Goal: Check status: Check status

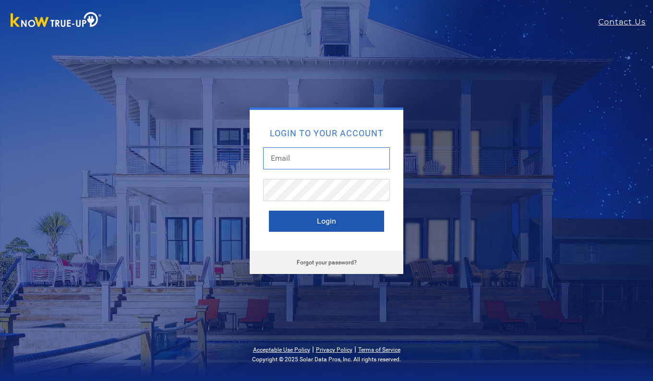
type input "[EMAIL_ADDRESS][DOMAIN_NAME]"
click at [326, 220] on button "Login" at bounding box center [326, 221] width 115 height 21
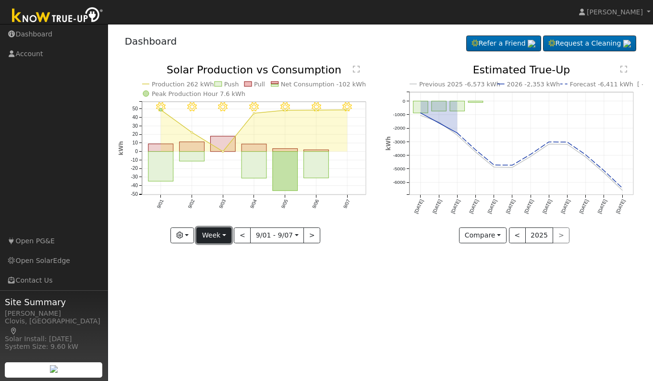
click at [209, 238] on button "Week" at bounding box center [213, 236] width 35 height 16
click at [212, 255] on link "Day" at bounding box center [230, 255] width 67 height 13
type input "[DATE]"
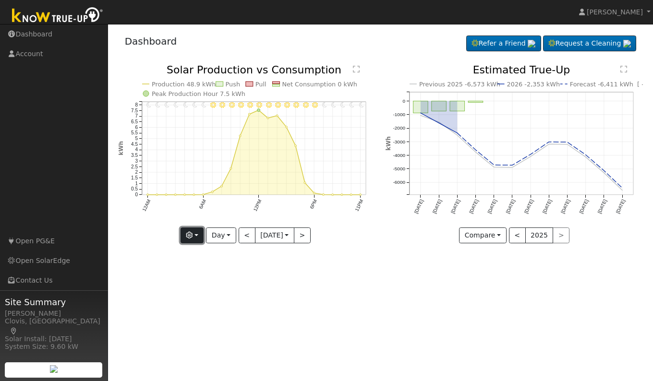
click at [194, 237] on button "button" at bounding box center [193, 236] width 24 height 16
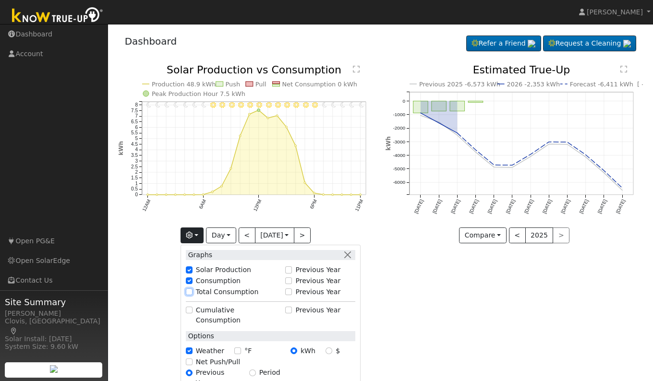
click at [189, 291] on input "Total Consumption" at bounding box center [189, 292] width 7 height 7
checkbox input "true"
click at [479, 323] on div "User Profile First name Last name Email Email Notifications No Emails No Emails…" at bounding box center [380, 202] width 545 height 357
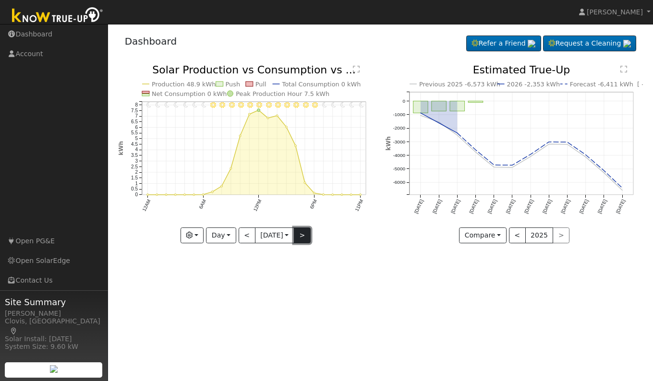
click at [300, 239] on button ">" at bounding box center [302, 236] width 17 height 16
click at [240, 237] on button "<" at bounding box center [247, 236] width 17 height 16
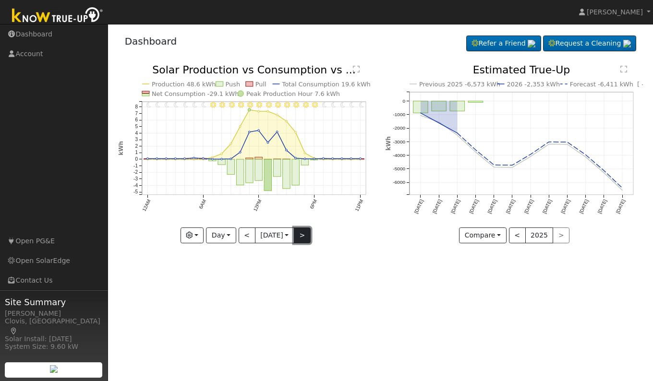
click at [302, 235] on button ">" at bounding box center [302, 236] width 17 height 16
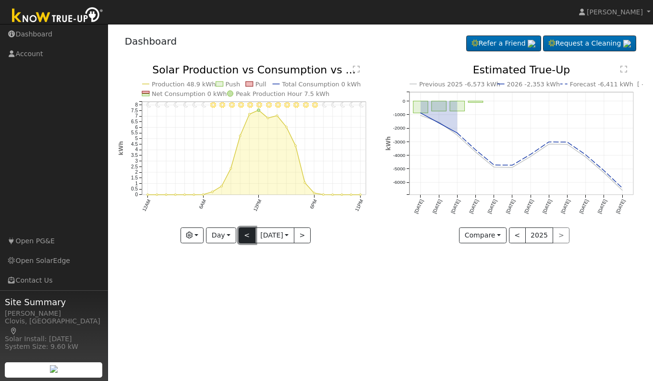
click at [241, 234] on button "<" at bounding box center [247, 236] width 17 height 16
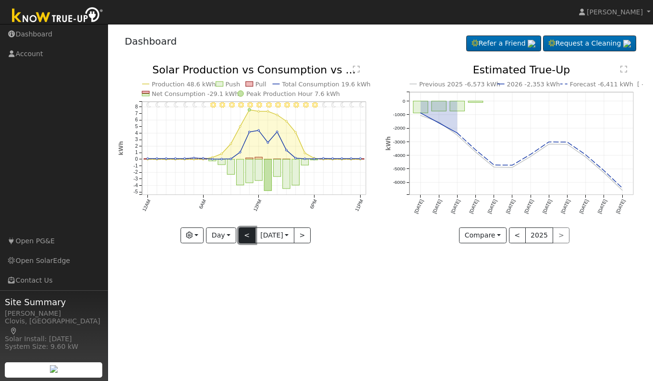
click at [241, 234] on button "<" at bounding box center [247, 236] width 17 height 16
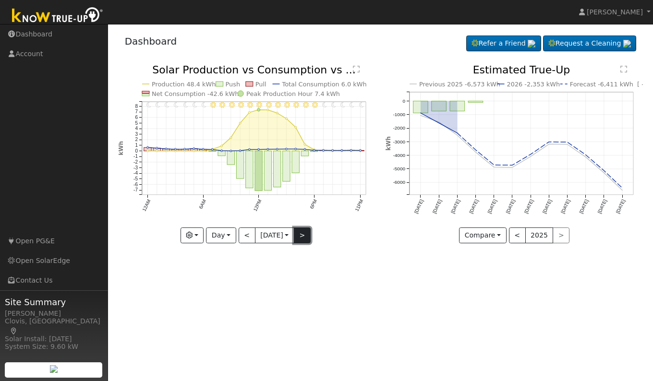
click at [305, 234] on button ">" at bounding box center [302, 236] width 17 height 16
type input "2025-09-06"
